Goal: Check status: Check status

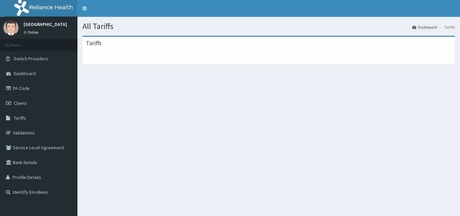
drag, startPoint x: 290, startPoint y: 146, endPoint x: 363, endPoint y: 198, distance: 88.7
click at [290, 146] on div "All Tariffs Dashboard Tariffs Tariffs" at bounding box center [268, 125] width 382 height 216
click at [175, 84] on section "Tariffs" at bounding box center [268, 73] width 382 height 84
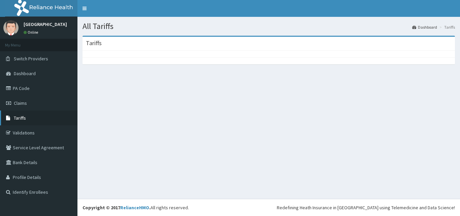
click at [39, 116] on link "Tariffs" at bounding box center [38, 117] width 77 height 15
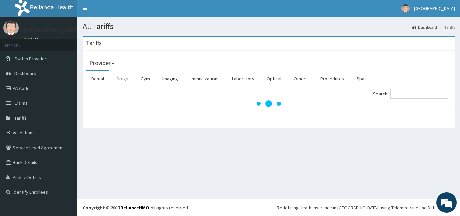
click at [125, 78] on link "Drugs" at bounding box center [122, 78] width 23 height 14
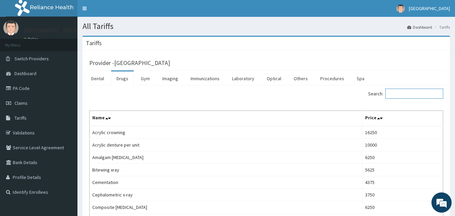
click at [400, 91] on input "Search:" at bounding box center [414, 94] width 58 height 10
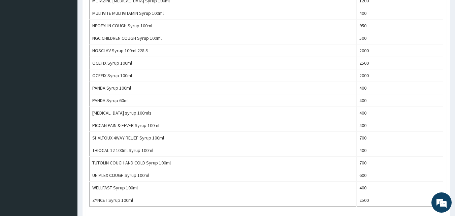
scroll to position [403, 0]
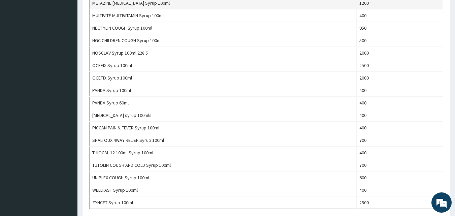
type input "syrup"
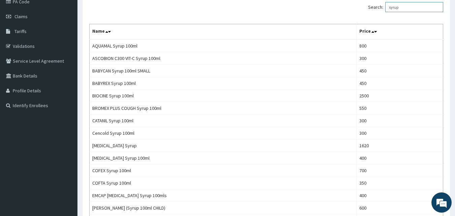
scroll to position [55, 0]
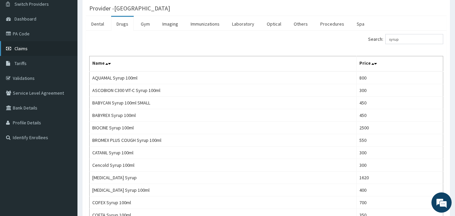
click at [27, 47] on span "Claims" at bounding box center [20, 48] width 13 height 6
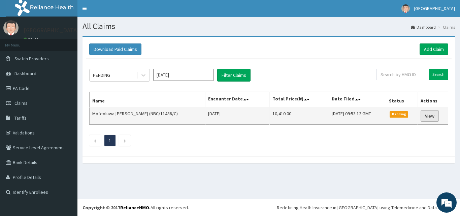
click at [428, 114] on link "View" at bounding box center [430, 115] width 18 height 11
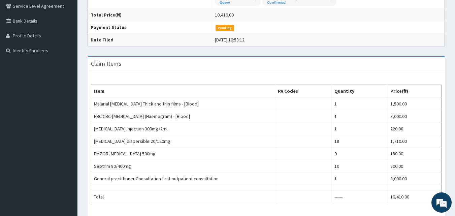
scroll to position [123, 0]
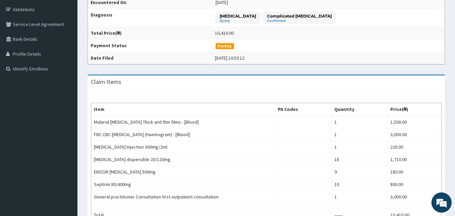
click at [454, 129] on div "Provider - BISAM HOSPITAL Reopen Claim HMO ID NBC/11438/C (Mofeoluwa Esther Bak…" at bounding box center [265, 116] width 377 height 408
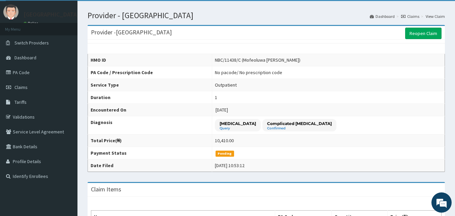
scroll to position [15, 0]
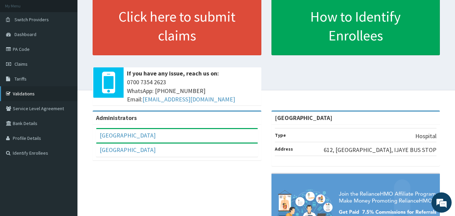
click at [24, 95] on link "Validations" at bounding box center [38, 93] width 77 height 15
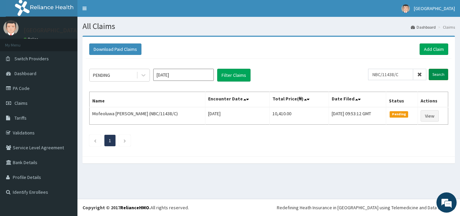
type input "NBC/11438/C"
click at [437, 73] on input "Search" at bounding box center [439, 74] width 20 height 11
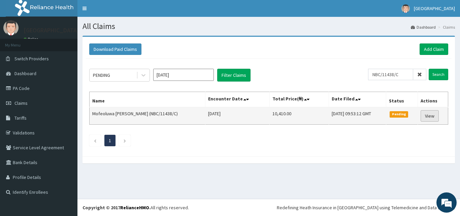
click at [427, 112] on link "View" at bounding box center [430, 115] width 18 height 11
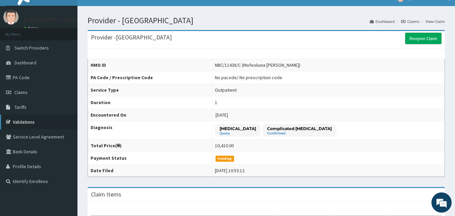
click at [36, 122] on link "Validations" at bounding box center [38, 121] width 77 height 15
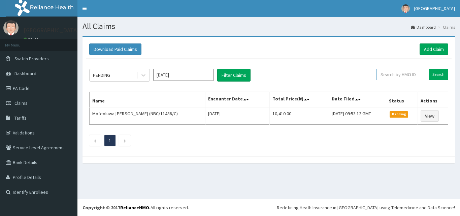
click at [398, 78] on input "text" at bounding box center [401, 74] width 50 height 11
paste input "NBC/11438/D"
type input "NBC/11438/D"
click at [440, 74] on input "Search" at bounding box center [439, 74] width 20 height 11
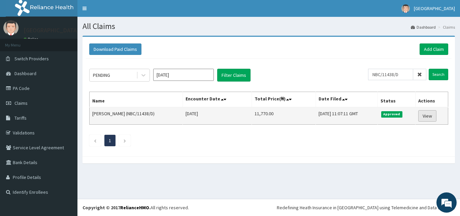
click at [429, 116] on link "View" at bounding box center [427, 115] width 18 height 11
